Goal: Task Accomplishment & Management: Use online tool/utility

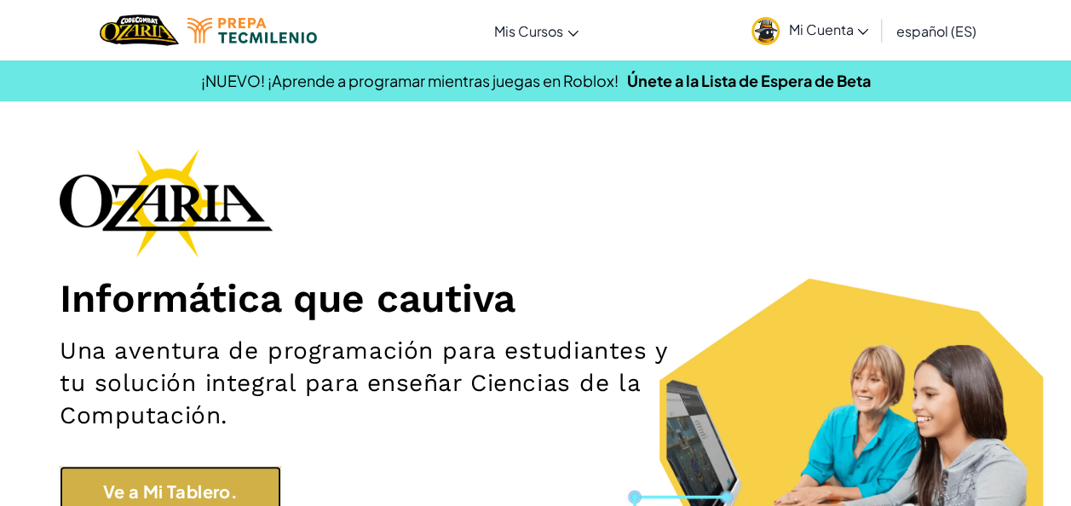
click at [128, 473] on link "Ve a Mi Tablero." at bounding box center [171, 491] width 222 height 51
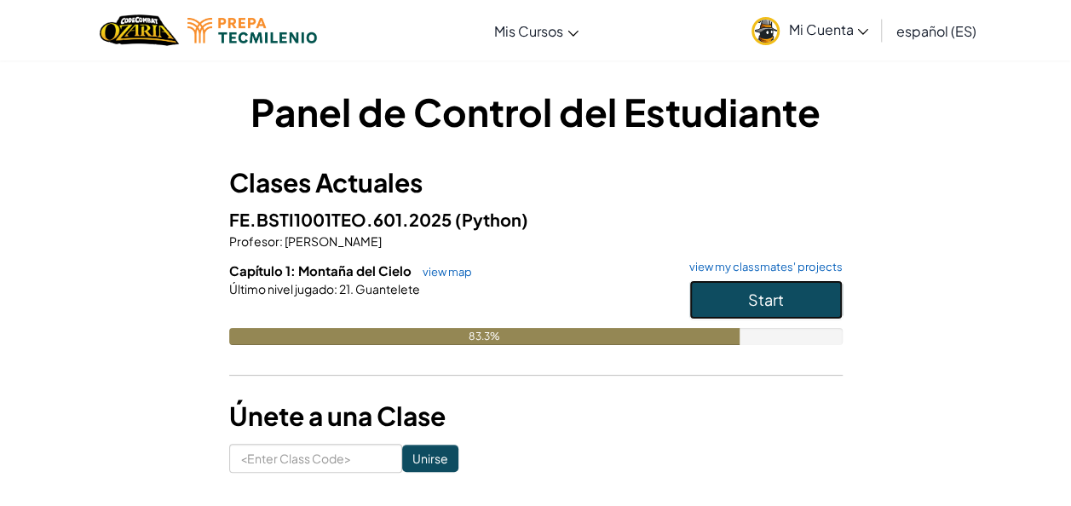
click at [738, 290] on button "Start" at bounding box center [766, 299] width 153 height 39
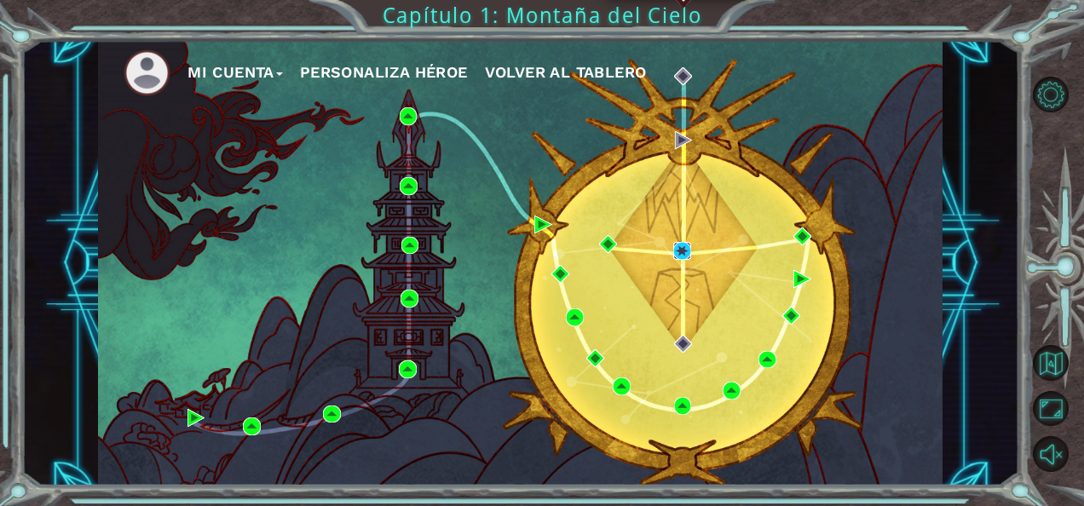
click at [678, 252] on img at bounding box center [682, 251] width 18 height 18
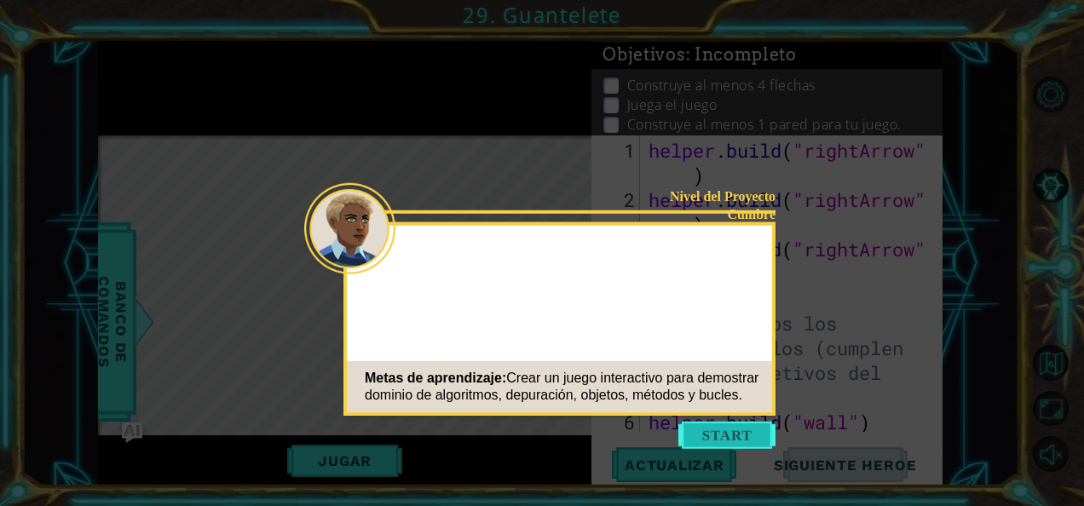
click at [735, 424] on button "Start" at bounding box center [726, 435] width 97 height 27
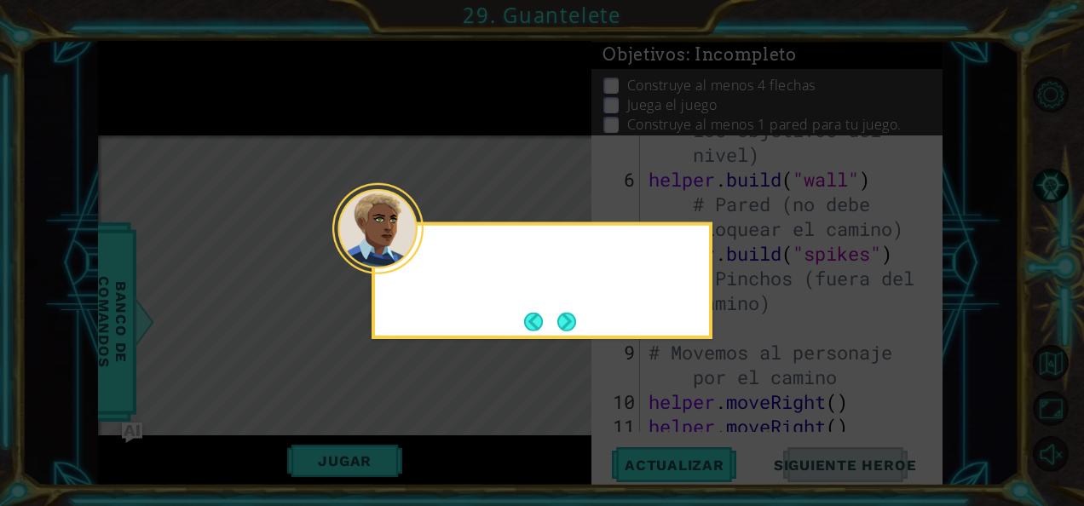
scroll to position [297, 0]
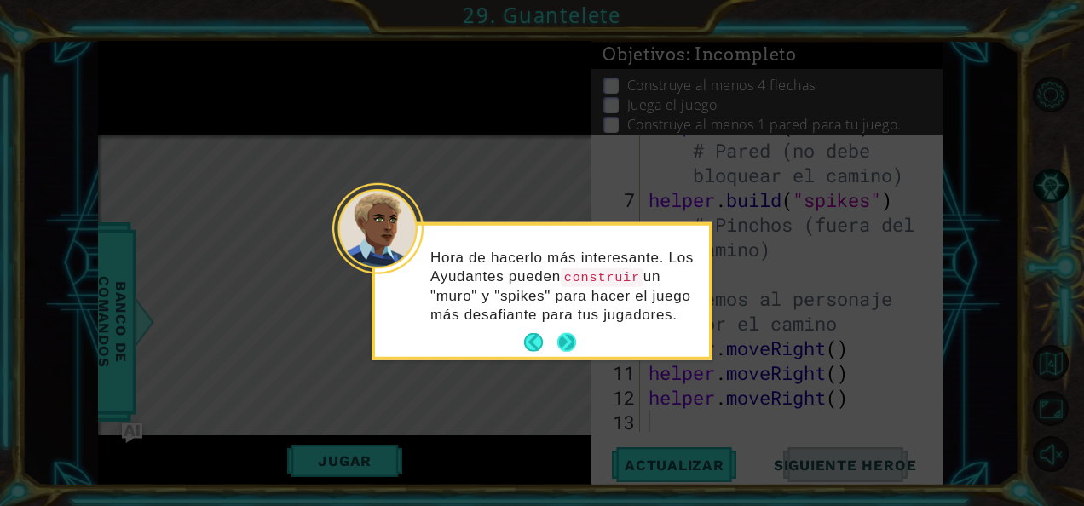
click at [574, 344] on button "Next" at bounding box center [566, 342] width 19 height 19
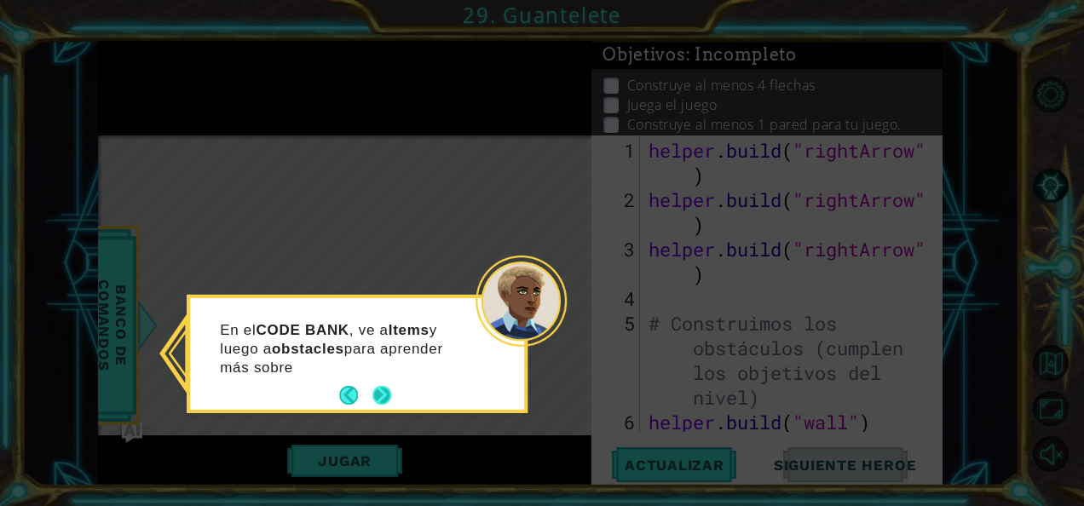
click at [386, 394] on button "Next" at bounding box center [381, 395] width 19 height 19
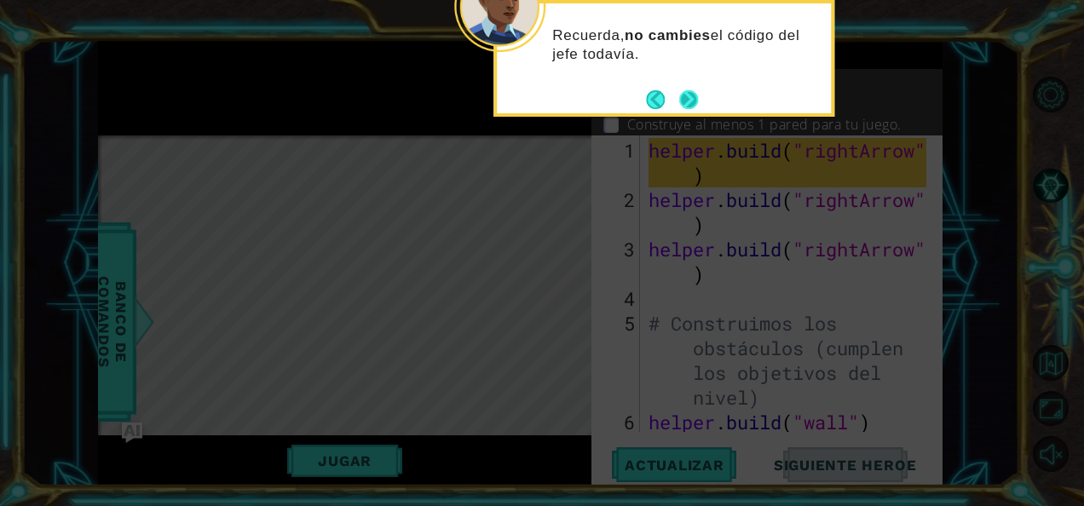
click at [686, 97] on button "Next" at bounding box center [688, 99] width 19 height 19
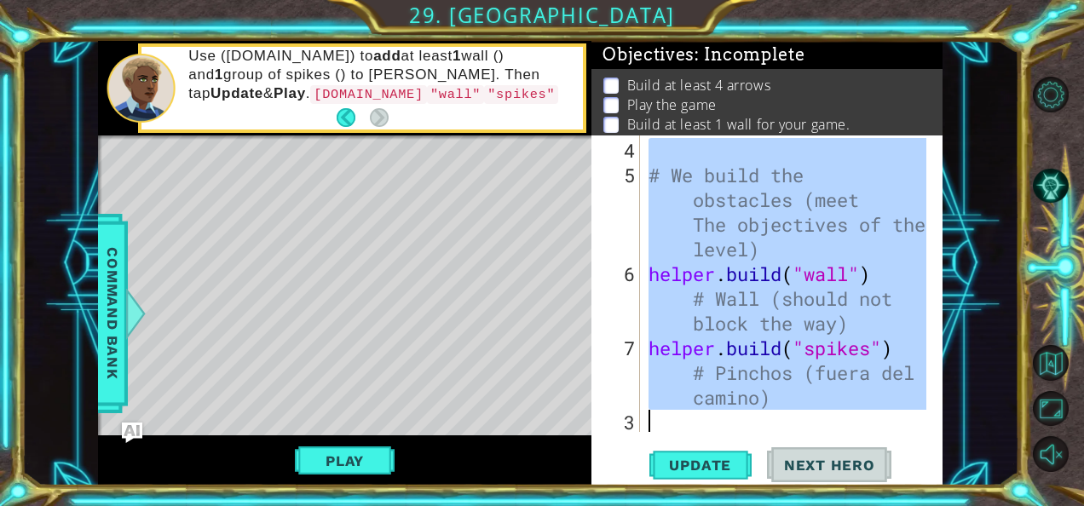
scroll to position [297, 0]
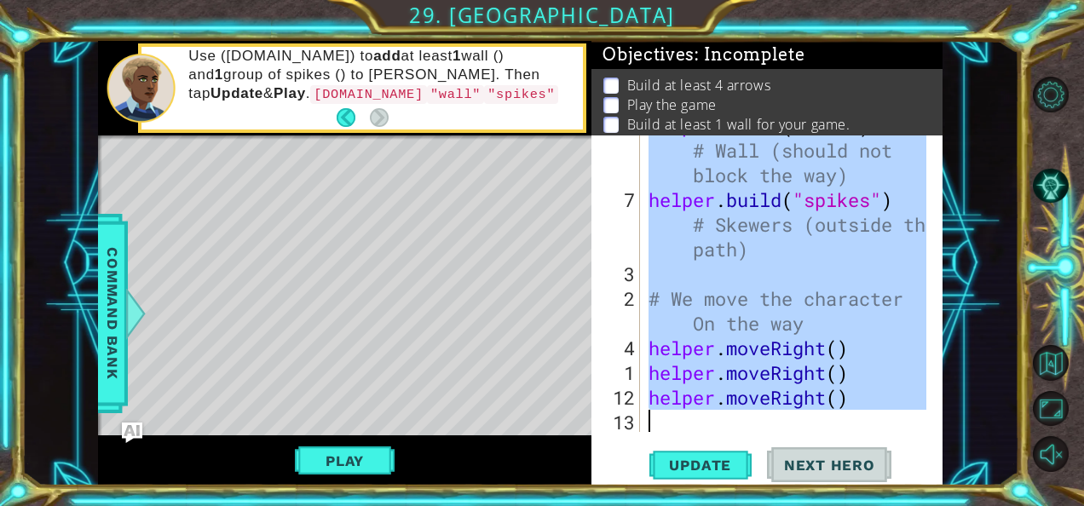
drag, startPoint x: 646, startPoint y: 149, endPoint x: 850, endPoint y: 488, distance: 395.0
click at [850, 488] on div "1 ההההההההההההההההההההההההההההההההההההההההההההההההההההההההההההההההההההההההההההה…" at bounding box center [542, 253] width 1084 height 506
type textarea "helper.moveRight()"
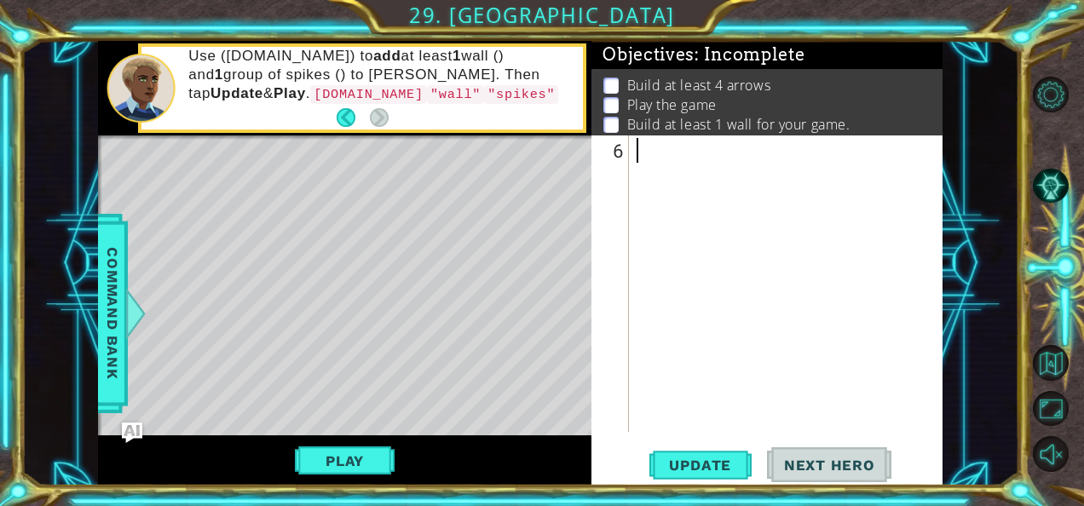
click at [660, 136] on div at bounding box center [785, 284] width 305 height 297
click at [611, 78] on p at bounding box center [610, 86] width 15 height 16
